Goal: Find specific page/section: Find specific page/section

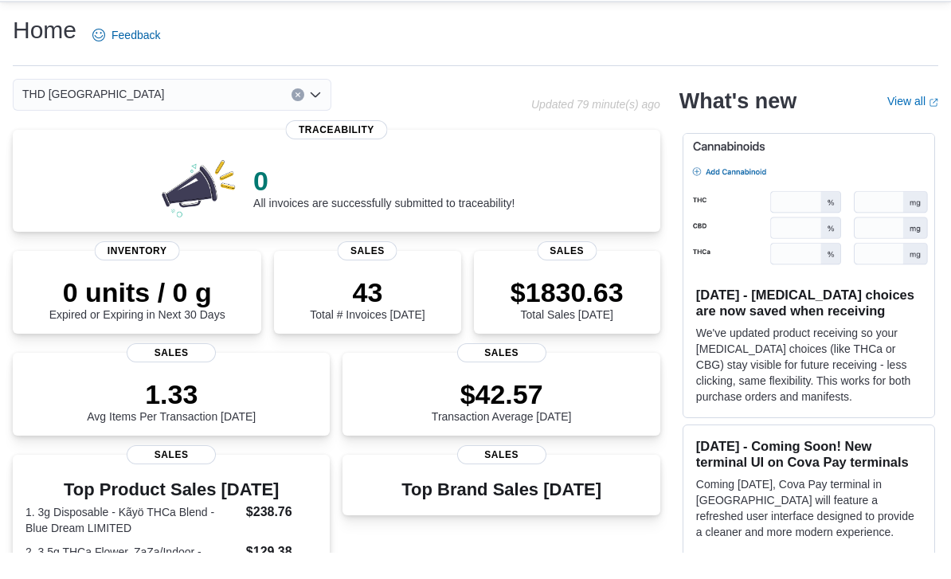
click at [330, 106] on div "THD [GEOGRAPHIC_DATA] Combo box. Selected. THD [GEOGRAPHIC_DATA]. Press Backspa…" at bounding box center [172, 122] width 318 height 32
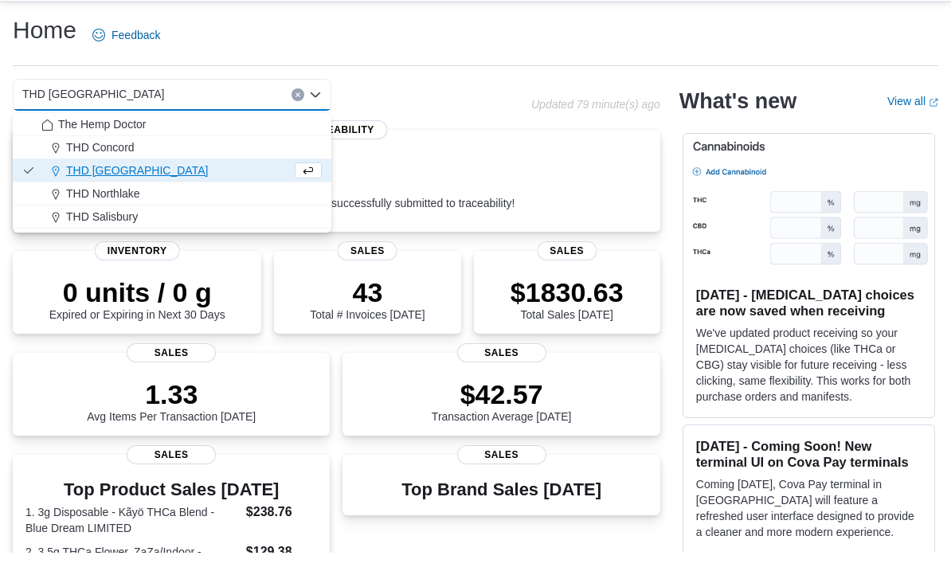
click at [131, 236] on span "THD Salisbury" at bounding box center [102, 244] width 72 height 16
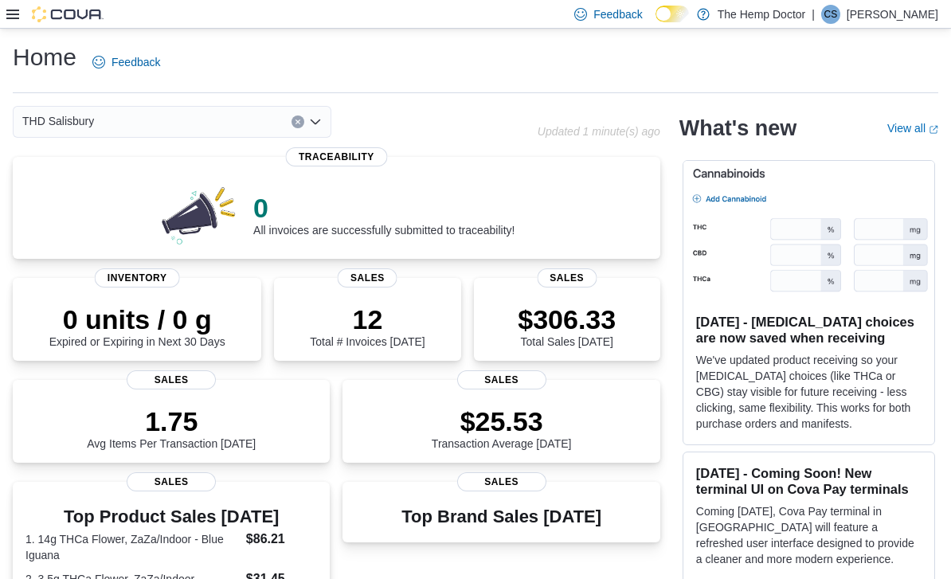
click at [319, 127] on icon "Open list of options" at bounding box center [315, 121] width 13 height 13
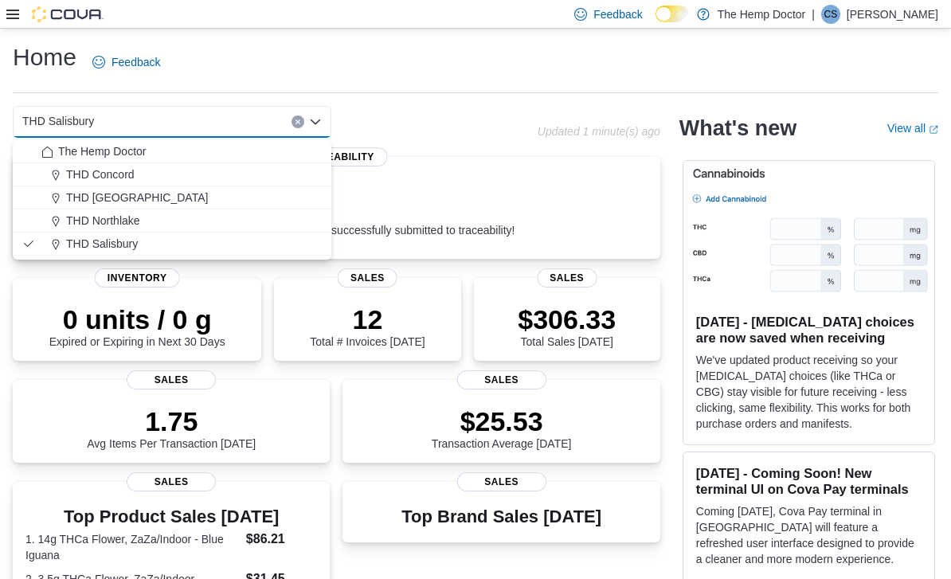
click at [134, 219] on span "THD Northlake" at bounding box center [103, 221] width 74 height 16
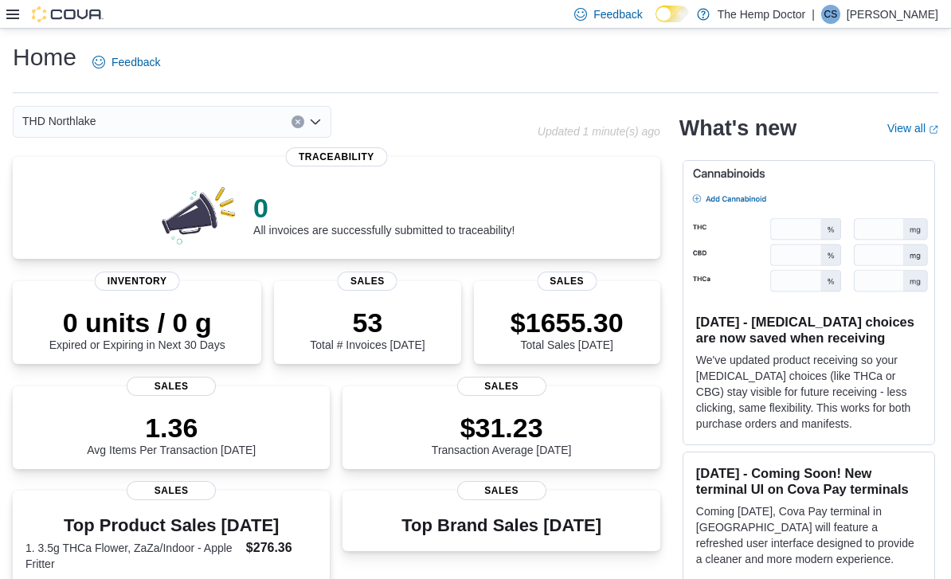
click at [322, 126] on div "THD Northlake Combo box. Selected. THD [GEOGRAPHIC_DATA]. Press Backspace to de…" at bounding box center [172, 122] width 318 height 32
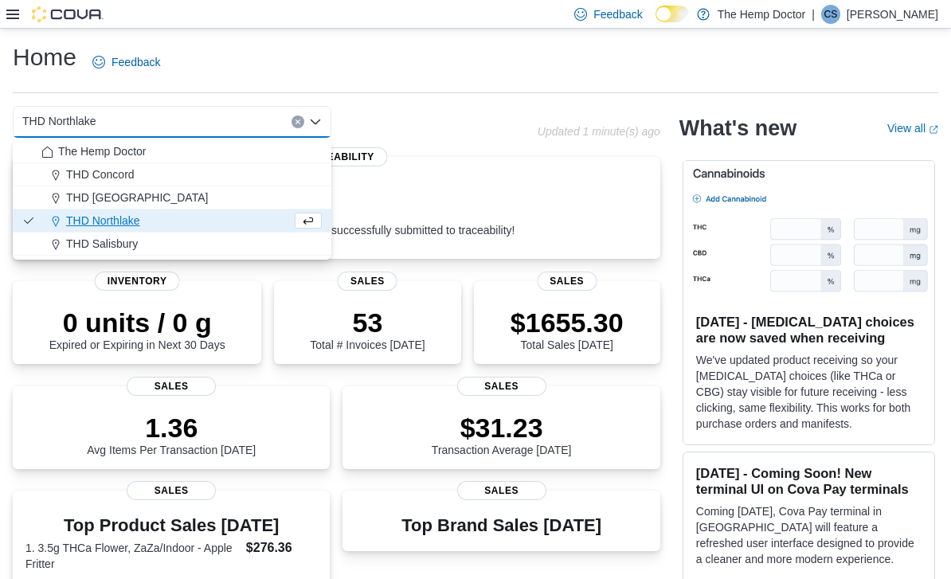
click at [154, 194] on div "THD [GEOGRAPHIC_DATA]" at bounding box center [181, 197] width 280 height 16
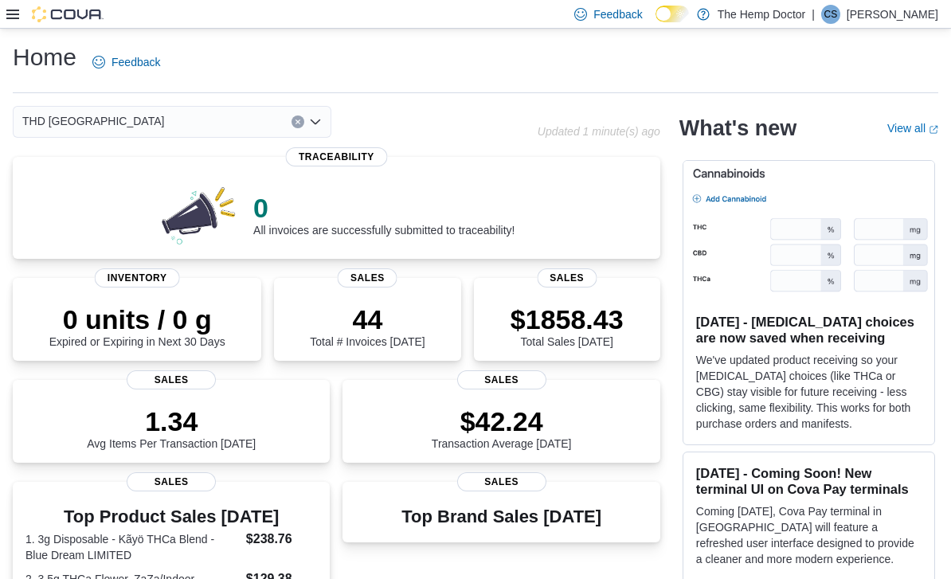
click at [322, 121] on div "THD [GEOGRAPHIC_DATA] Combo box. Selected. THD [GEOGRAPHIC_DATA]. Press Backspa…" at bounding box center [172, 122] width 318 height 32
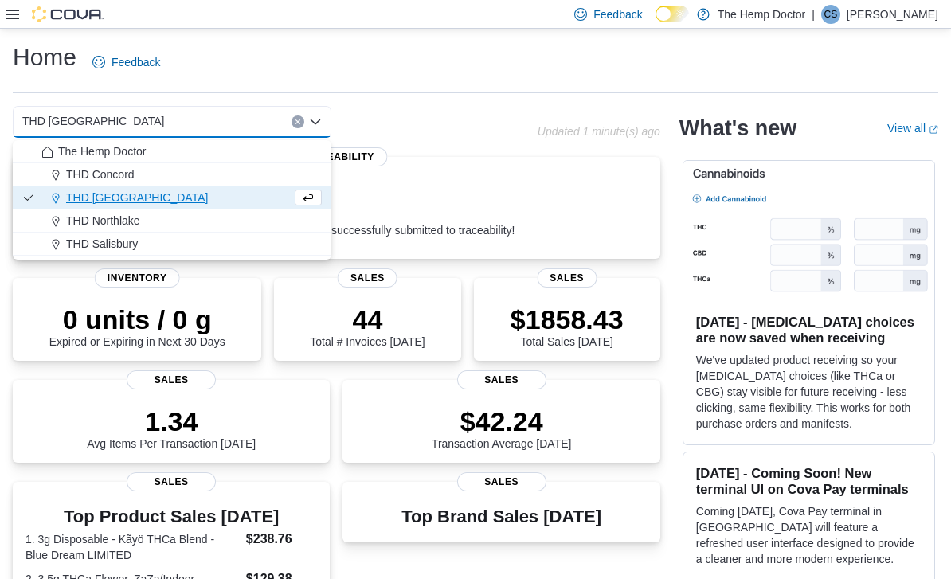
click at [135, 219] on span "THD Northlake" at bounding box center [103, 221] width 74 height 16
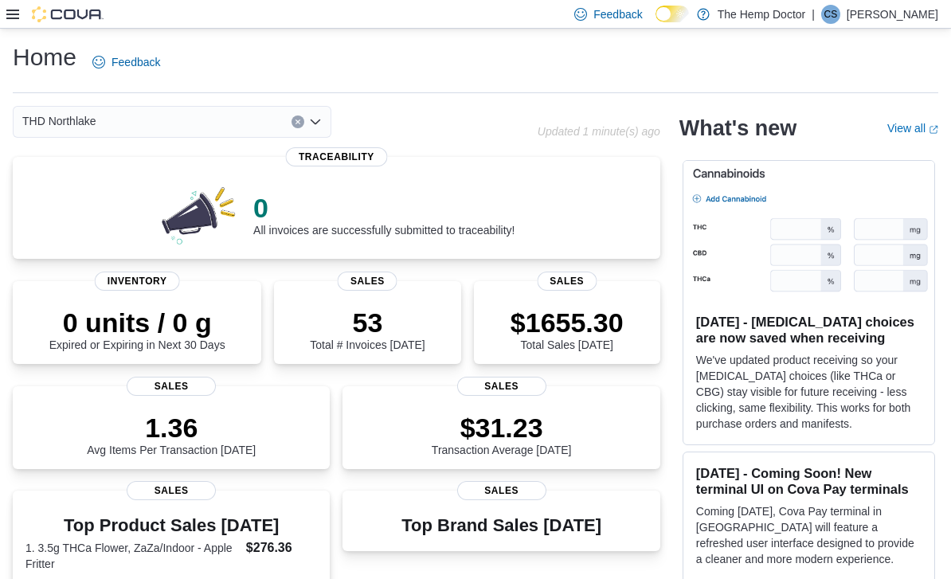
click at [315, 128] on icon "Open list of options" at bounding box center [315, 121] width 13 height 13
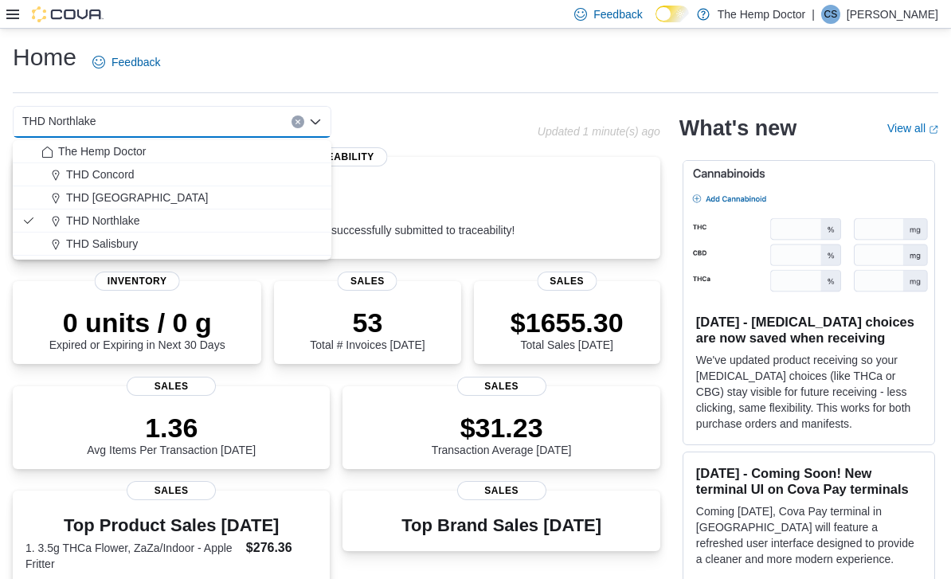
click at [151, 197] on div "THD [GEOGRAPHIC_DATA]" at bounding box center [181, 197] width 280 height 16
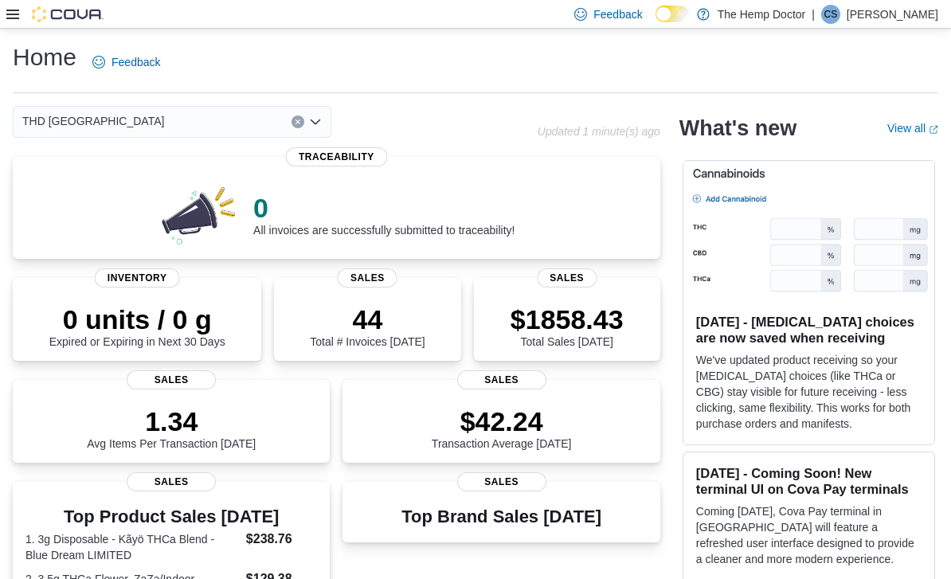
click at [314, 131] on div "THD [GEOGRAPHIC_DATA] Combo box. Selected. THD [GEOGRAPHIC_DATA]. Press Backspa…" at bounding box center [172, 122] width 318 height 32
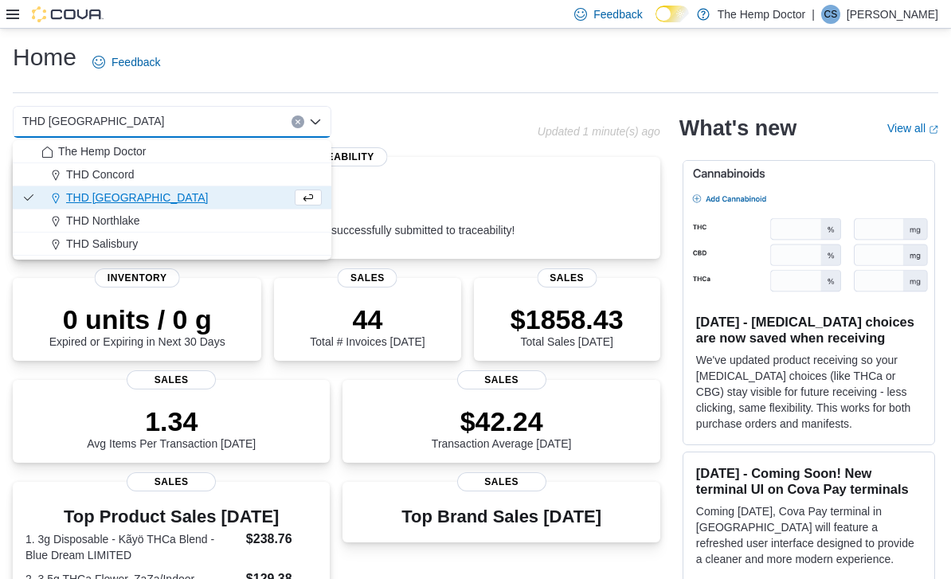
click at [135, 177] on div "THD Concord" at bounding box center [181, 174] width 280 height 16
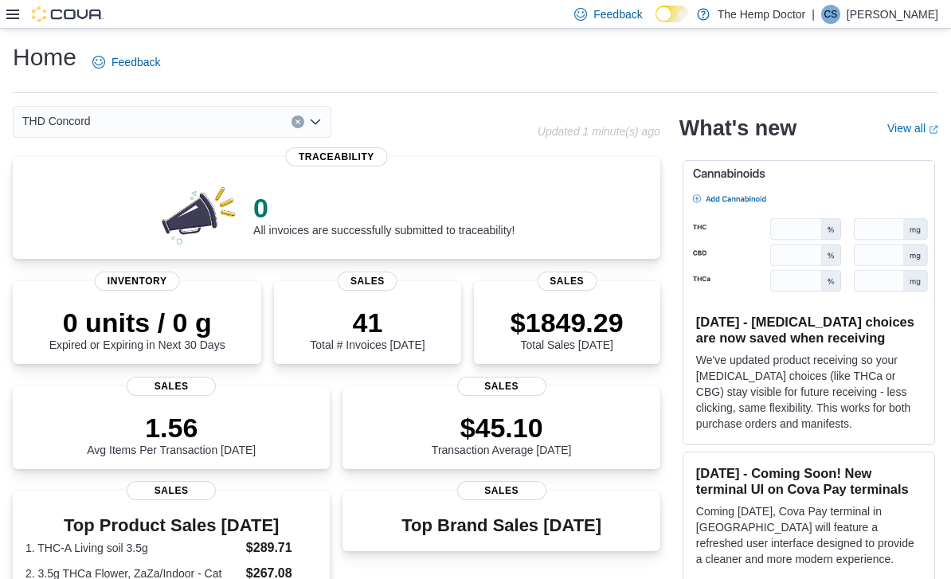
click at [326, 129] on div "THD Concord Combo box. Selected. THD [GEOGRAPHIC_DATA]. Press Backspace to dele…" at bounding box center [172, 122] width 318 height 32
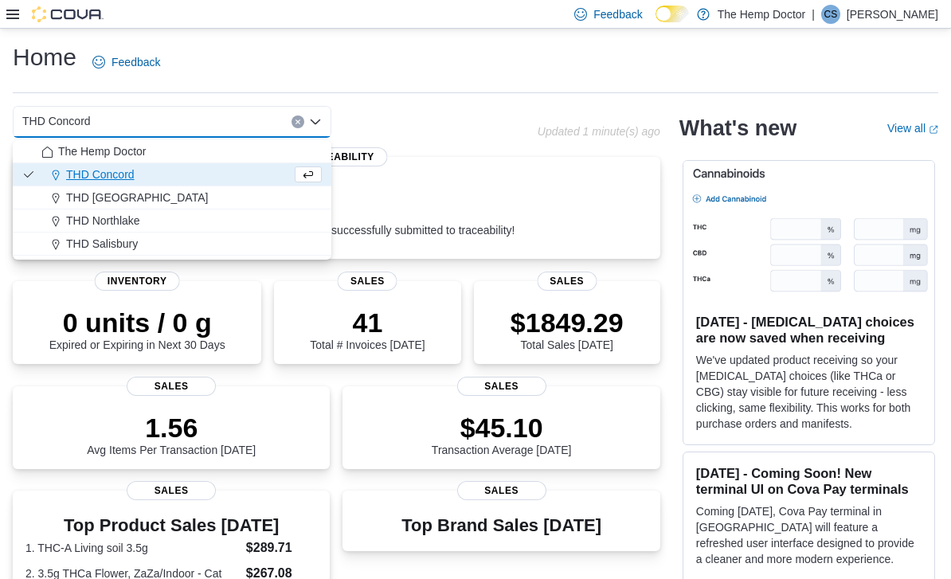
click at [150, 192] on div "THD [GEOGRAPHIC_DATA]" at bounding box center [181, 197] width 280 height 16
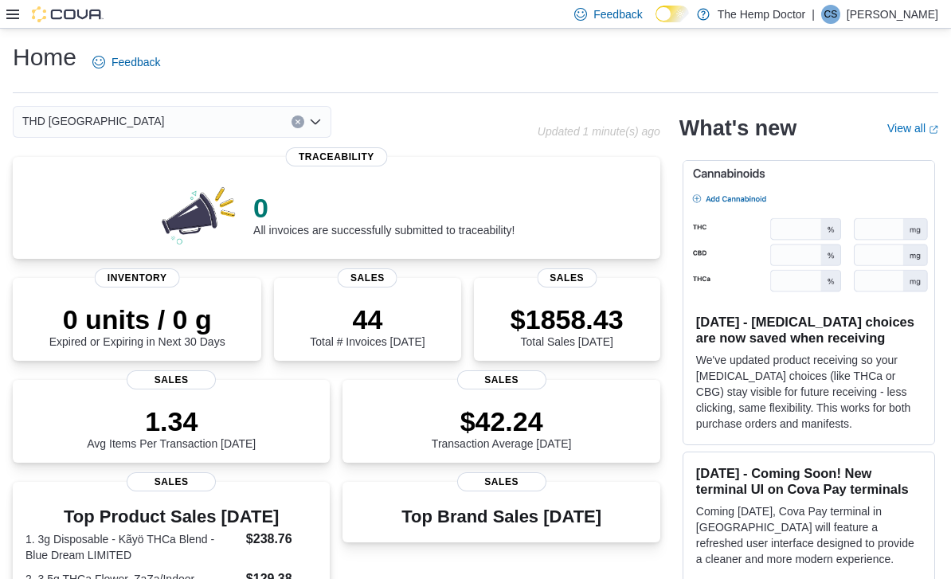
click at [312, 132] on div "THD [GEOGRAPHIC_DATA] Combo box. Selected. THD [GEOGRAPHIC_DATA]. Press Backspa…" at bounding box center [172, 122] width 318 height 32
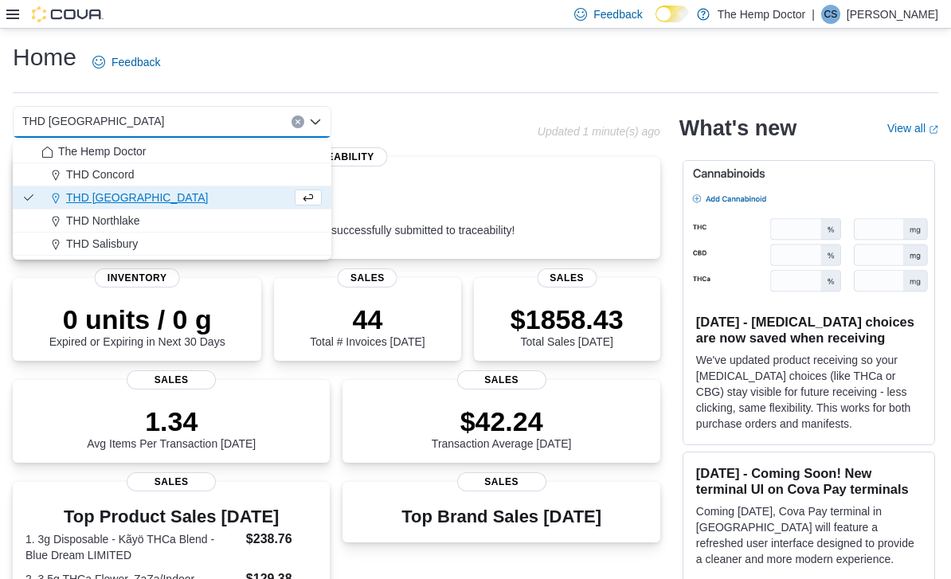
click at [190, 170] on div "THD Concord" at bounding box center [181, 174] width 280 height 16
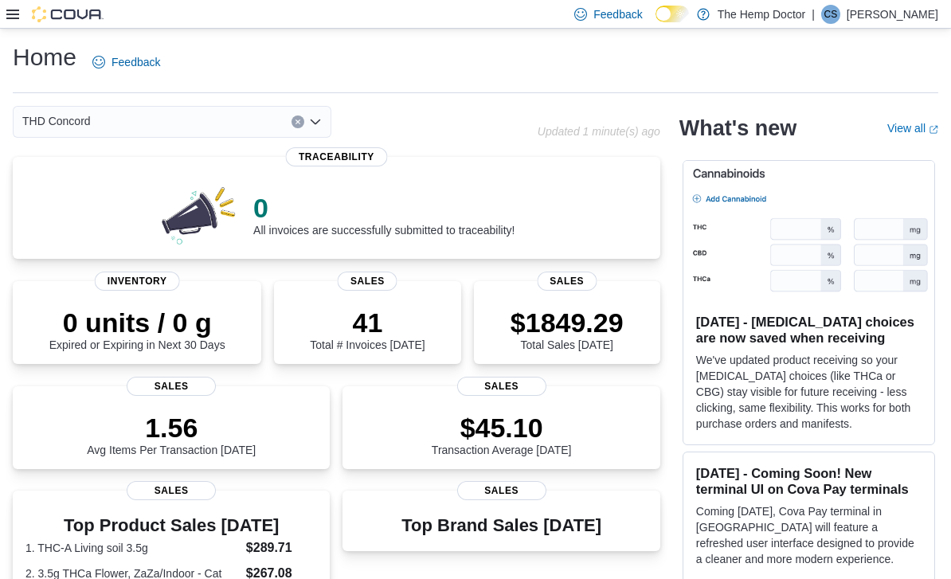
click at [314, 122] on icon "Open list of options" at bounding box center [315, 121] width 13 height 13
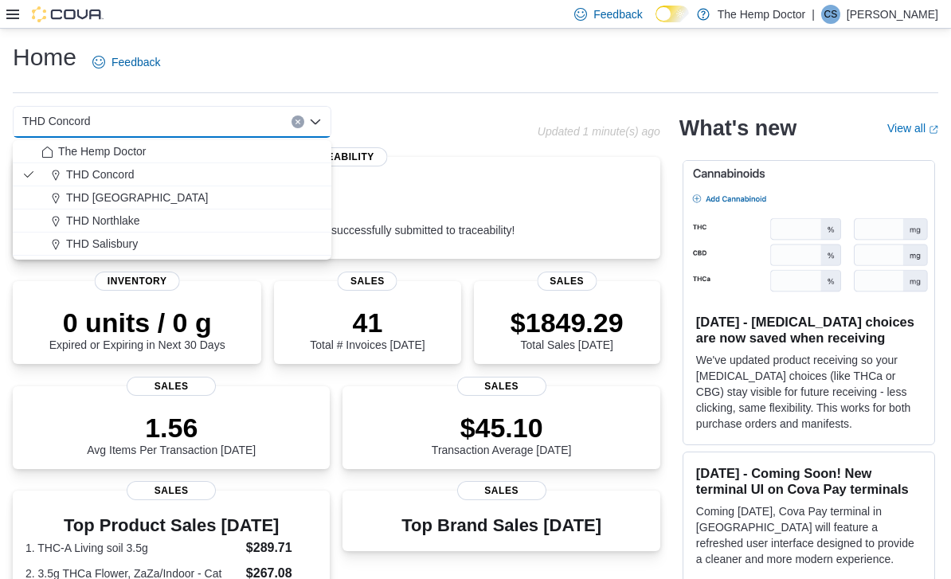
click at [177, 150] on div "The Hemp Doctor" at bounding box center [181, 151] width 280 height 16
